Goal: Find specific page/section: Find specific page/section

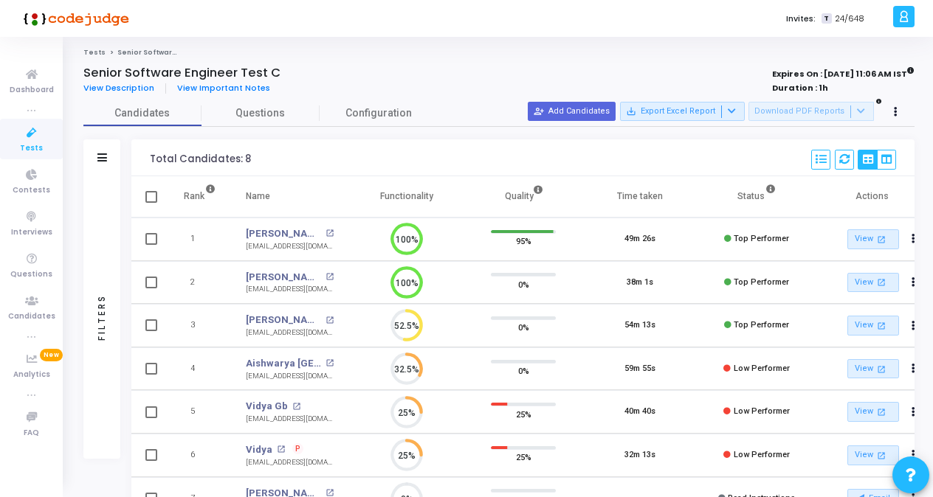
click at [25, 136] on icon at bounding box center [31, 133] width 31 height 18
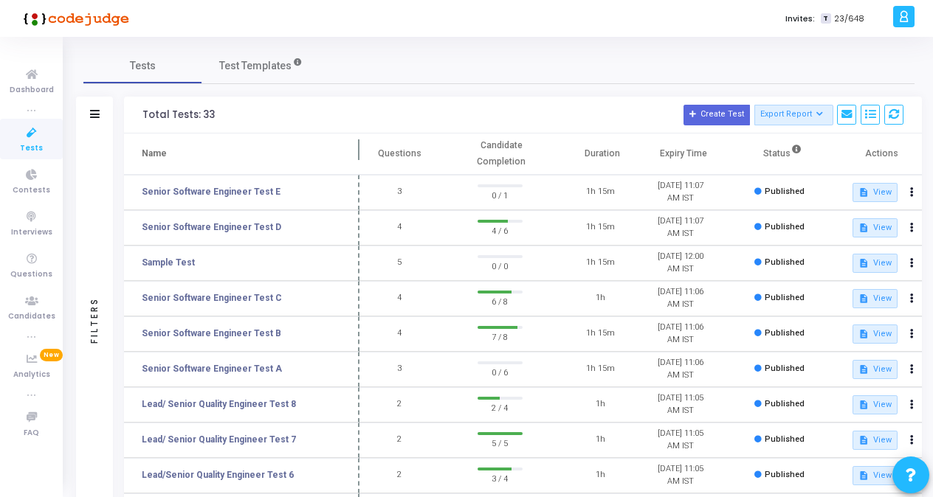
drag, startPoint x: 283, startPoint y: 156, endPoint x: 359, endPoint y: 155, distance: 75.3
click at [359, 155] on span at bounding box center [359, 154] width 15 height 41
click at [258, 333] on div "Senior Software Engineer Test C" at bounding box center [206, 325] width 115 height 20
drag, startPoint x: 258, startPoint y: 333, endPoint x: 217, endPoint y: 333, distance: 41.3
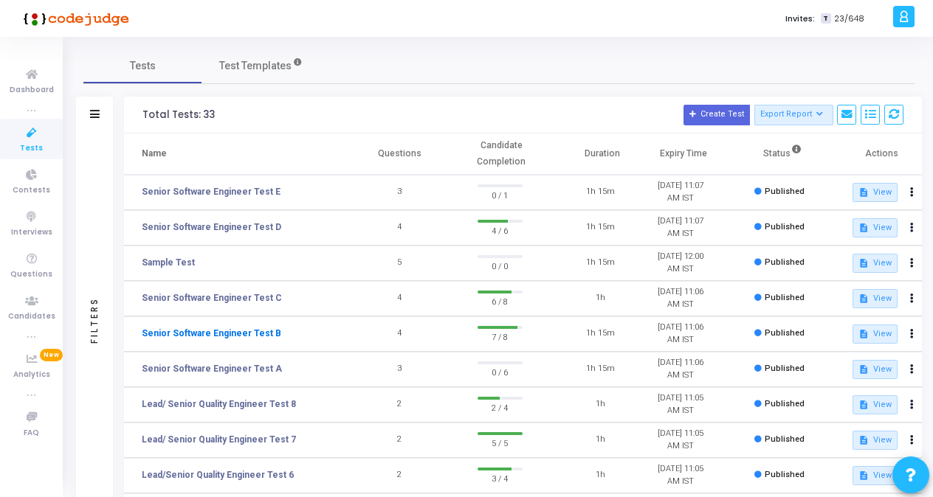
click at [217, 333] on link "Senior Software Engineer Test B" at bounding box center [211, 333] width 139 height 13
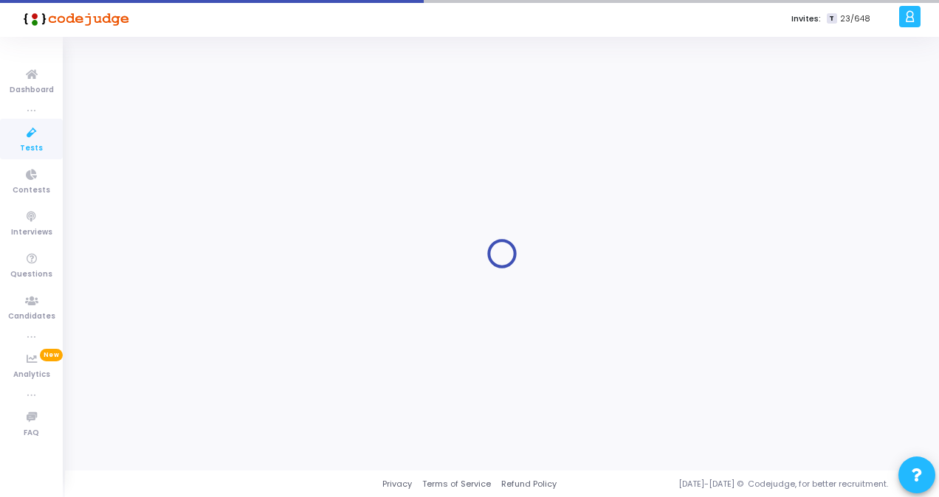
click at [217, 333] on div at bounding box center [501, 254] width 837 height 412
